Goal: Transaction & Acquisition: Purchase product/service

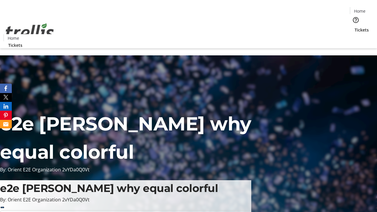
click at [355, 27] on span "Tickets" at bounding box center [362, 30] width 14 height 6
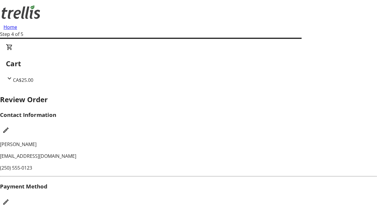
click at [9, 199] on mat-icon "Edit Payment Method" at bounding box center [5, 202] width 7 height 7
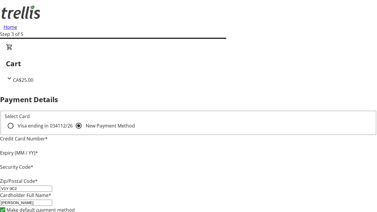
type input "V1Y 0C2"
